Goal: Task Accomplishment & Management: Manage account settings

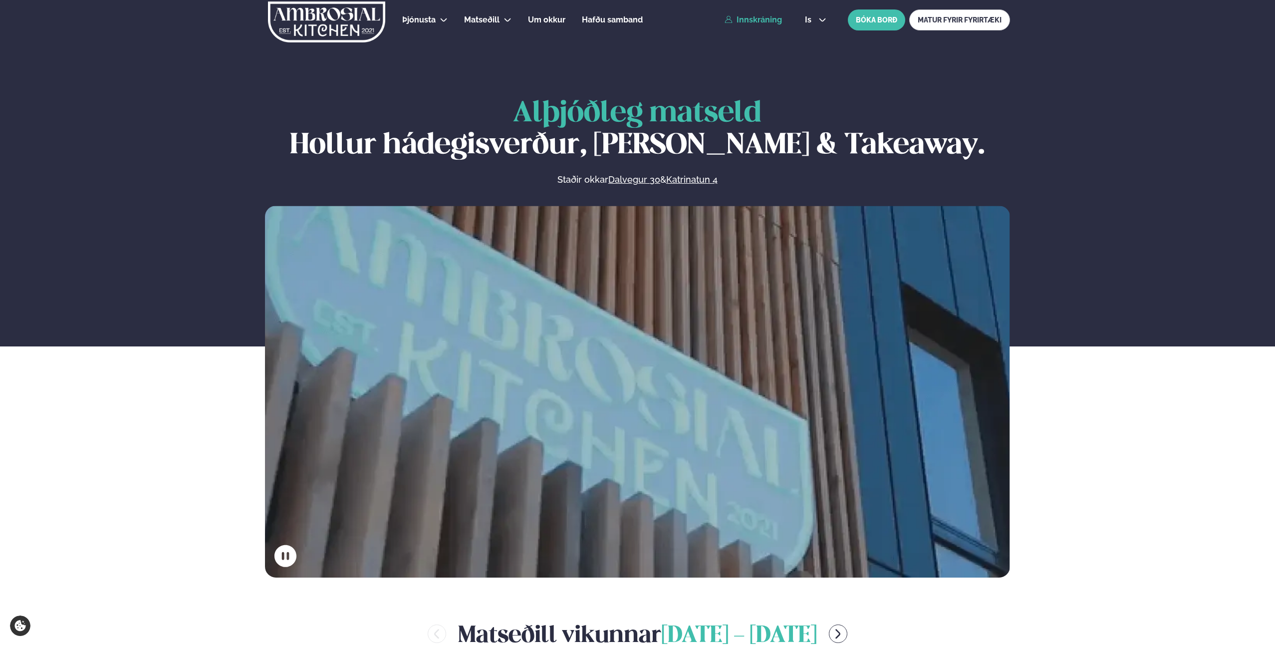
click at [740, 17] on link "Innskráning" at bounding box center [753, 19] width 57 height 9
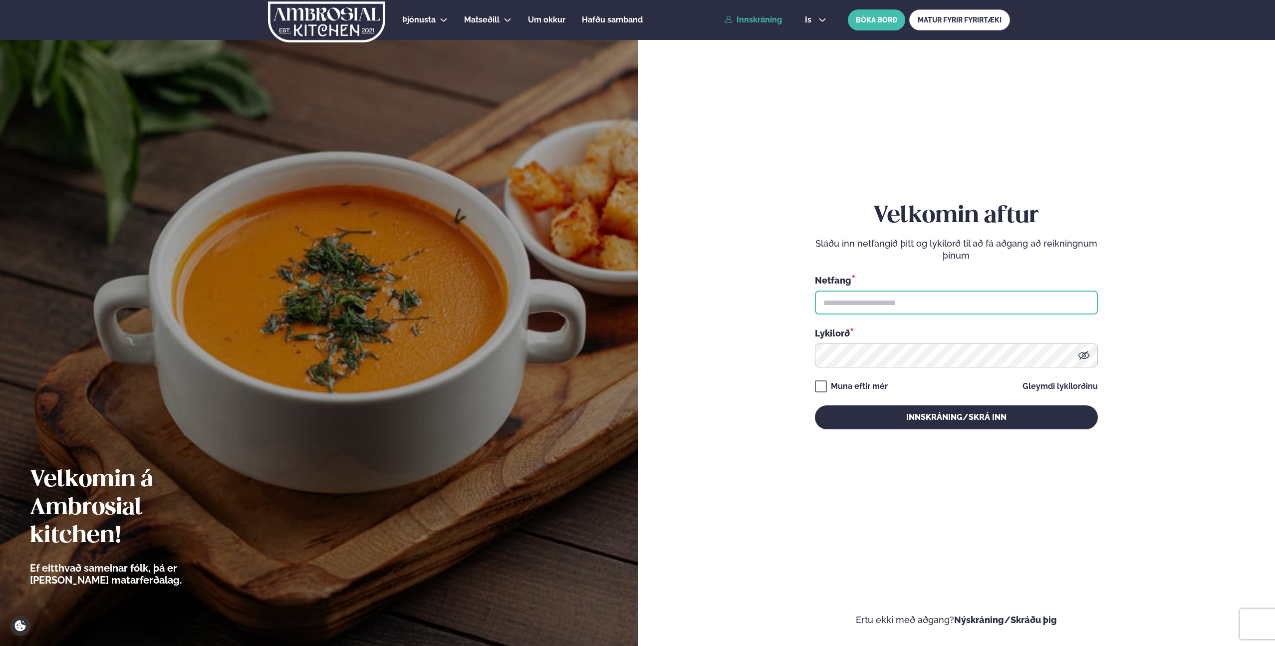
click at [852, 309] on input "text" at bounding box center [956, 302] width 283 height 24
click at [871, 306] on input "text" at bounding box center [956, 302] width 283 height 24
type input "**********"
click at [815, 405] on button "Innskráning/Skrá inn" at bounding box center [956, 417] width 283 height 24
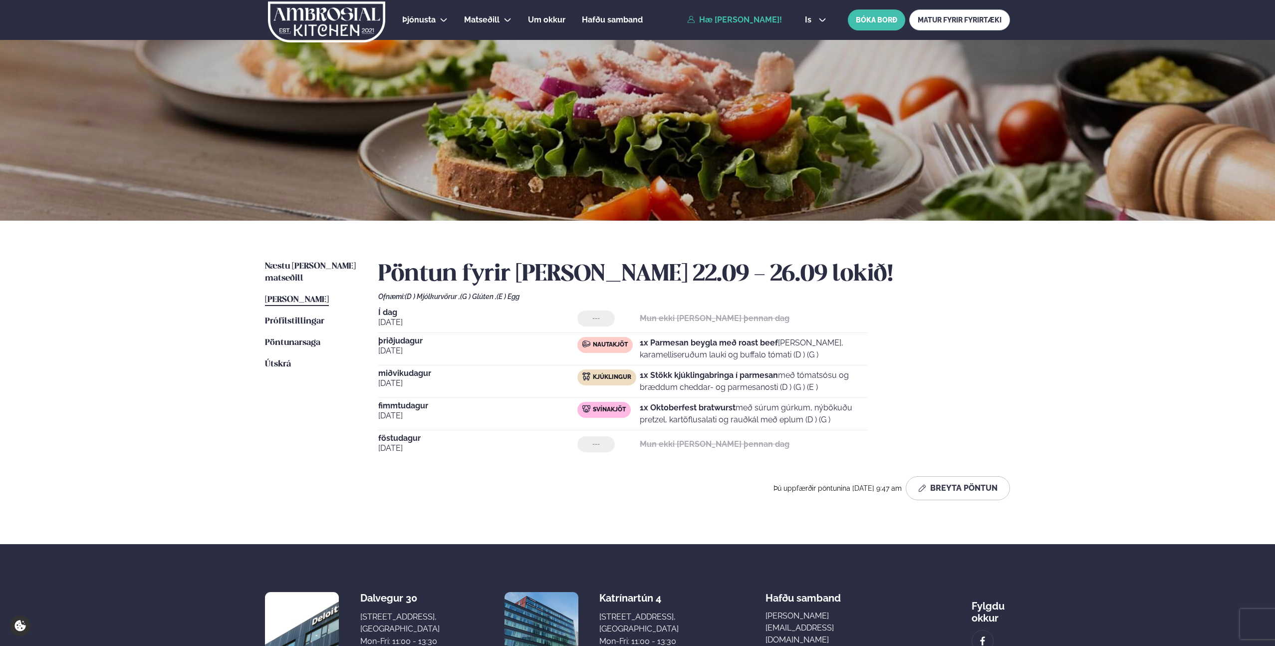
click at [718, 344] on strong "1x Parmesan beygla með roast beef" at bounding box center [709, 342] width 138 height 9
click at [770, 381] on p "1x Stökk kjúklingabringa í parmesan með tómatsósu og bræddum cheddar- og parmes…" at bounding box center [754, 381] width 228 height 24
drag, startPoint x: 777, startPoint y: 375, endPoint x: 632, endPoint y: 378, distance: 145.2
click at [632, 378] on div "Kjúklingur 1x Stökk kjúklingabringa í parmesan með tómatsósu og bræddum cheddar…" at bounding box center [722, 381] width 290 height 24
click at [745, 378] on strong "1x Stökk kjúklingabringa í parmesan" at bounding box center [709, 374] width 138 height 9
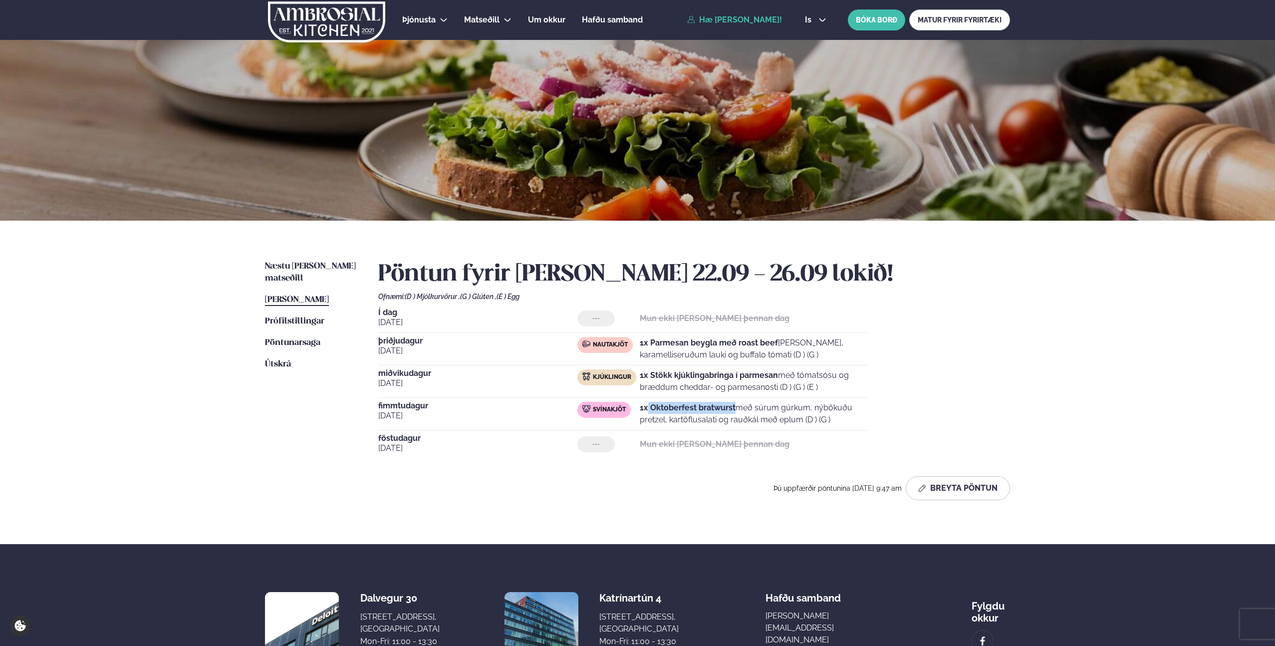
drag, startPoint x: 735, startPoint y: 407, endPoint x: 647, endPoint y: 409, distance: 87.8
click at [647, 409] on strong "1x Oktoberfest bratwurst" at bounding box center [688, 407] width 96 height 9
click at [664, 406] on strong "1x Oktoberfest bratwurst" at bounding box center [688, 407] width 96 height 9
click at [724, 412] on strong "1x Oktoberfest bratwurst" at bounding box center [688, 407] width 96 height 9
click at [745, 419] on p "1x Oktoberfest bratwurst með súrum gúrkum, nýbökuðu pretzel, kartöflusalati og …" at bounding box center [754, 414] width 228 height 24
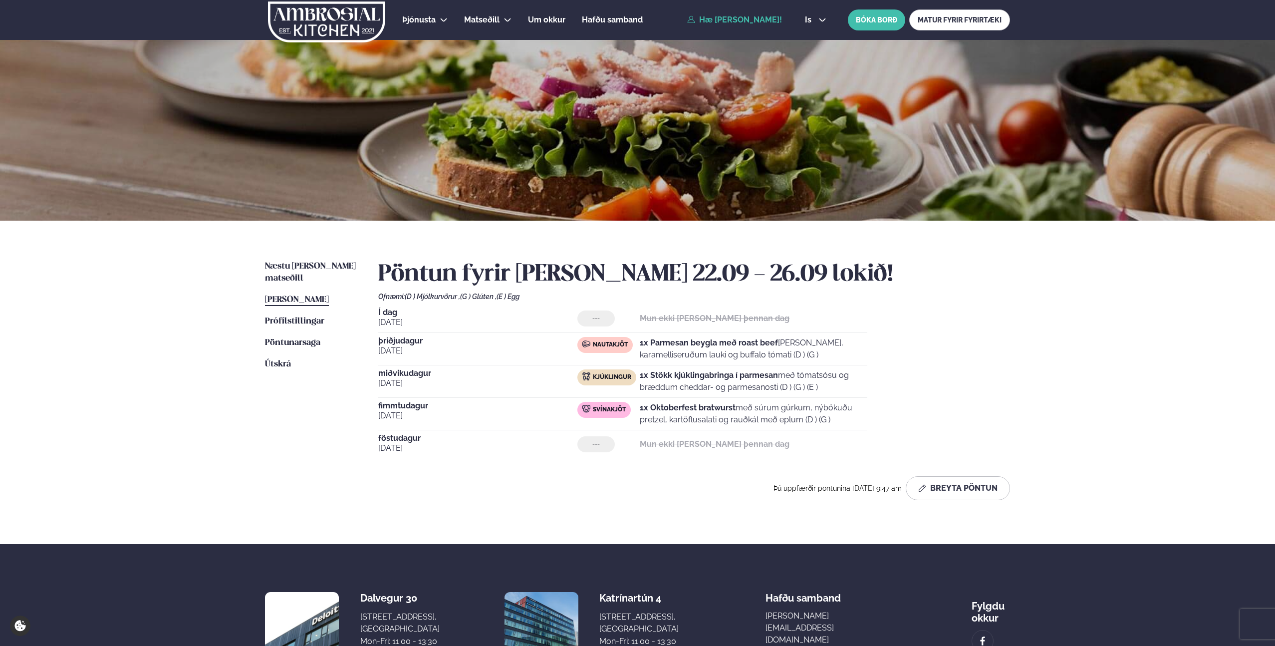
click at [363, 398] on div "Næstu [PERSON_NAME] matseðill Næsta vika [PERSON_NAME] matseðill [PERSON_NAME] …" at bounding box center [637, 382] width 805 height 323
click at [402, 403] on span "fimmtudagur" at bounding box center [477, 406] width 199 height 8
click at [638, 415] on div "Svínakjöt" at bounding box center [608, 414] width 62 height 24
click at [642, 411] on strong "1x Oktoberfest bratwurst" at bounding box center [688, 407] width 96 height 9
click at [666, 400] on div "Í dag [DATE] --- Mun ekki [PERSON_NAME] þennan dag [DATE] Nautakjöt 1x Parmesan…" at bounding box center [694, 383] width 632 height 150
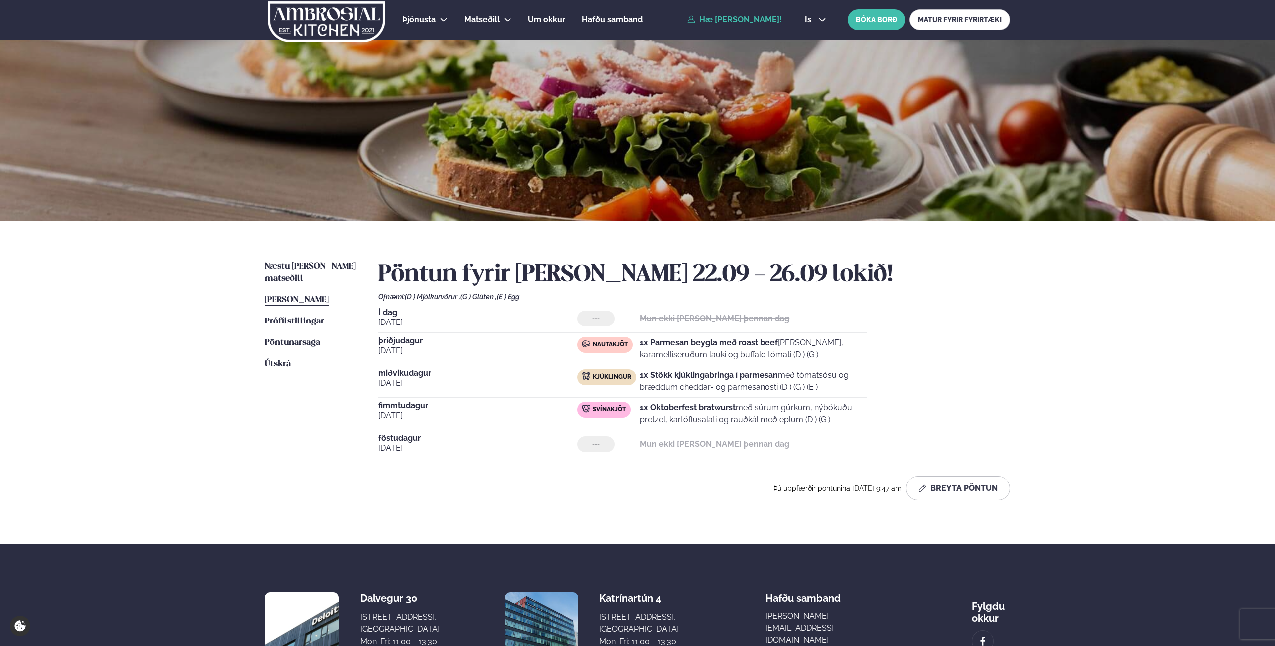
click at [608, 410] on span "Svínakjöt" at bounding box center [609, 410] width 33 height 8
click at [445, 406] on span "fimmtudagur" at bounding box center [477, 406] width 199 height 8
click at [416, 405] on span "fimmtudagur" at bounding box center [477, 406] width 199 height 8
click at [831, 369] on p "1x Stökk kjúklingabringa í parmesan með tómatsósu og bræddum cheddar- og parmes…" at bounding box center [754, 381] width 228 height 24
click at [890, 345] on div "Í dag [DATE] --- Mun ekki [PERSON_NAME] þennan dag [DATE] Nautakjöt 1x Parmesan…" at bounding box center [694, 383] width 632 height 150
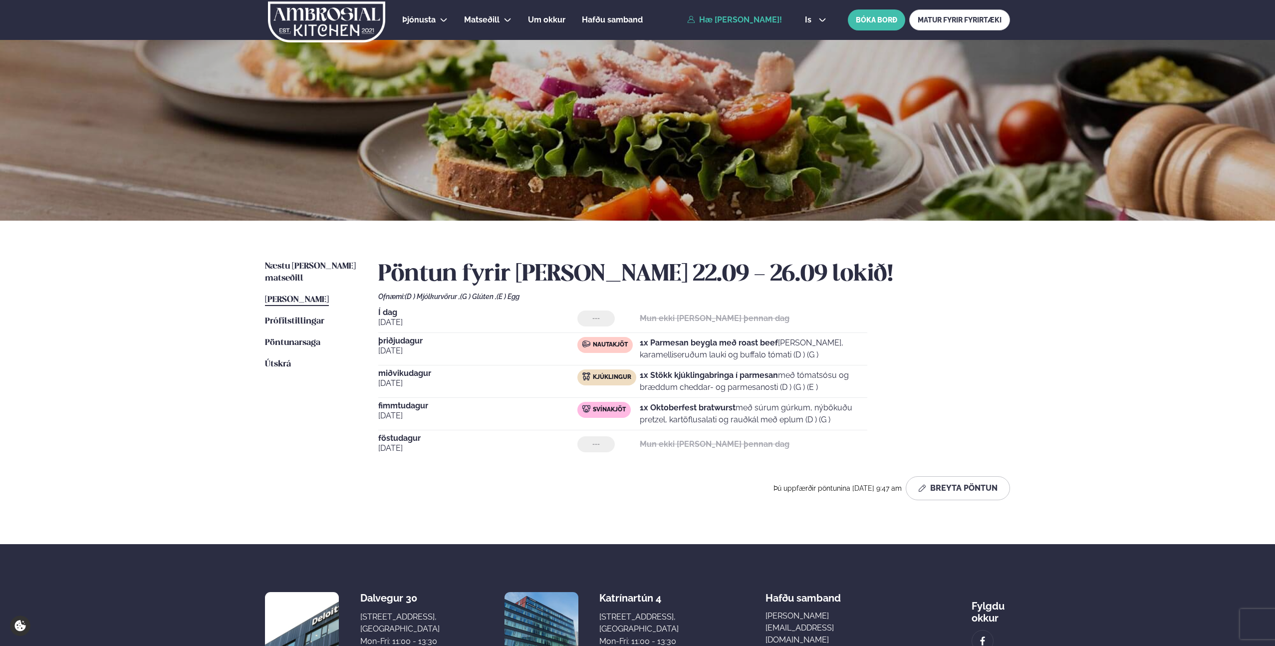
click at [689, 344] on strong "1x Parmesan beygla með roast beef" at bounding box center [709, 342] width 138 height 9
drag, startPoint x: 832, startPoint y: 418, endPoint x: 451, endPoint y: 332, distance: 390.8
click at [451, 332] on div "Í dag [DATE] --- Mun ekki [PERSON_NAME] þennan dag [DATE] Nautakjöt 1x Parmesan…" at bounding box center [694, 383] width 632 height 150
click at [838, 381] on p "1x Stökk kjúklingabringa í parmesan með tómatsósu og bræddum cheddar- og parmes…" at bounding box center [754, 381] width 228 height 24
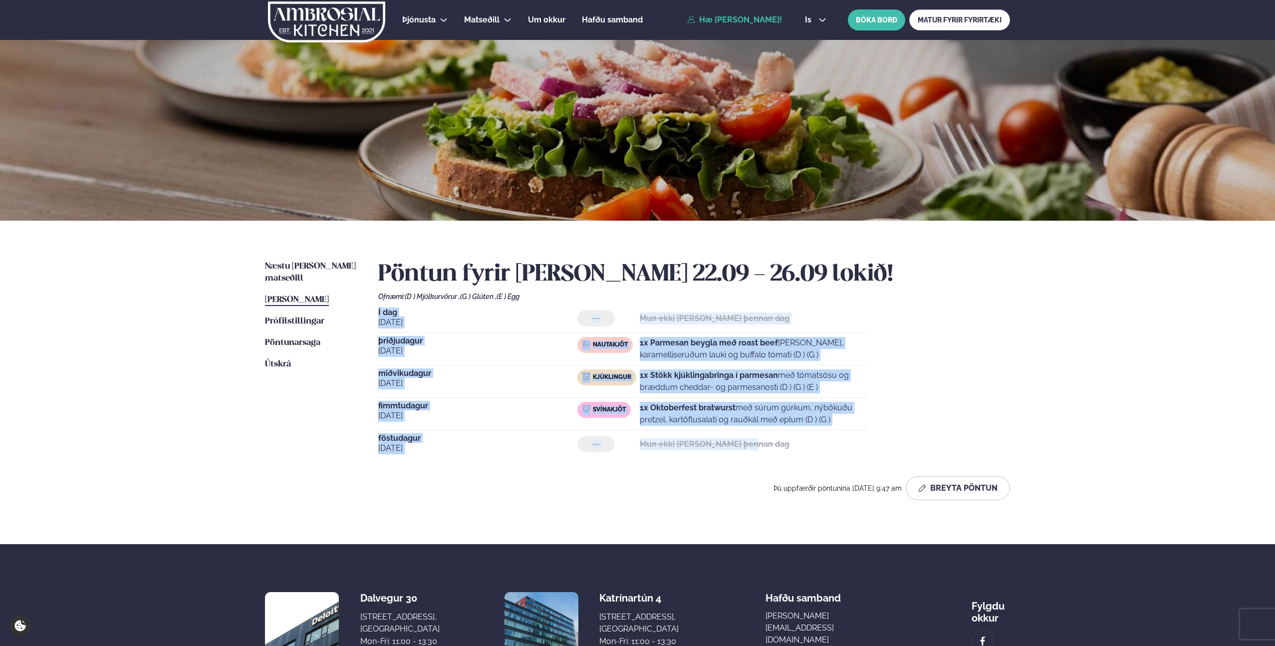
drag, startPoint x: 806, startPoint y: 457, endPoint x: 379, endPoint y: 308, distance: 452.9
click at [379, 308] on div "Í dag [DATE] --- Mun ekki [PERSON_NAME] þennan dag [DATE] Nautakjöt 1x Parmesan…" at bounding box center [694, 383] width 632 height 150
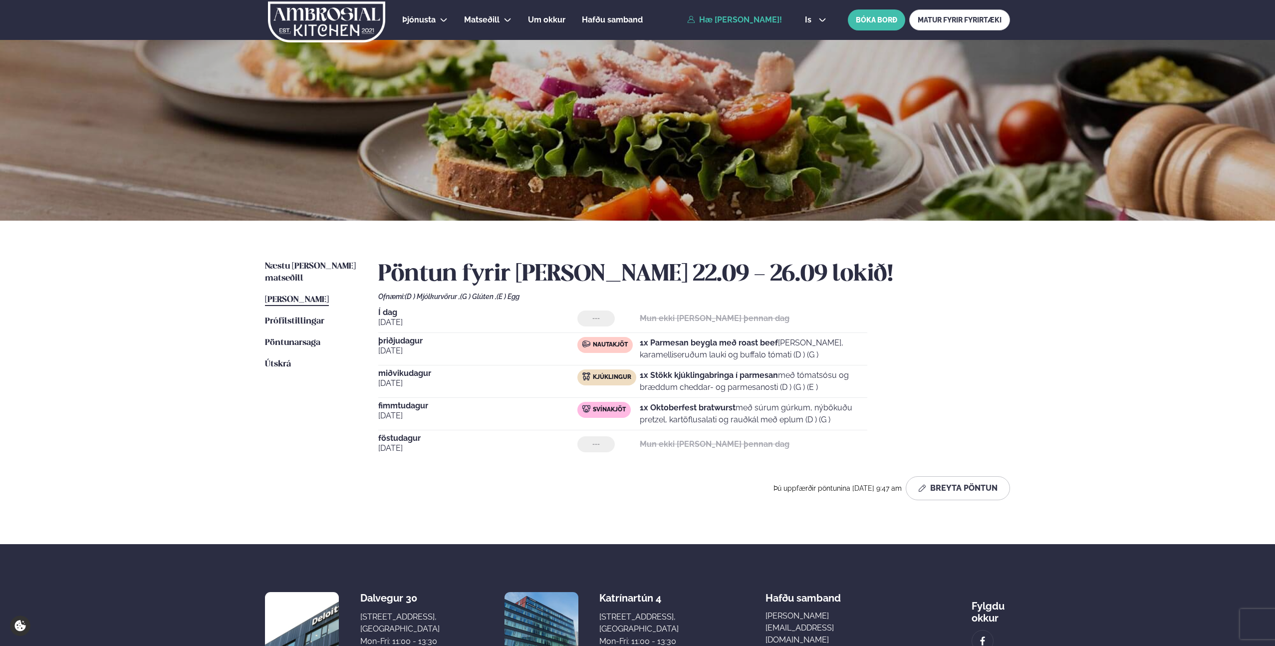
click at [190, 348] on div "Þjónusta Hádegismatur fyrir fyrirtæki Fyrirtækja veitingar Einkapartý Matseðill…" at bounding box center [637, 375] width 1275 height 750
click at [1101, 340] on div "Þjónusta Hádegismatur fyrir fyrirtæki Fyrirtækja veitingar Einkapartý Matseðill…" at bounding box center [637, 375] width 1275 height 750
click at [143, 359] on div "Þjónusta Hádegismatur fyrir fyrirtæki Fyrirtækja veitingar Einkapartý Matseðill…" at bounding box center [637, 375] width 1275 height 750
